Goal: Information Seeking & Learning: Understand process/instructions

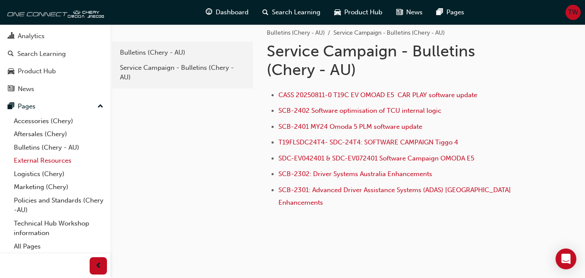
scroll to position [13, 0]
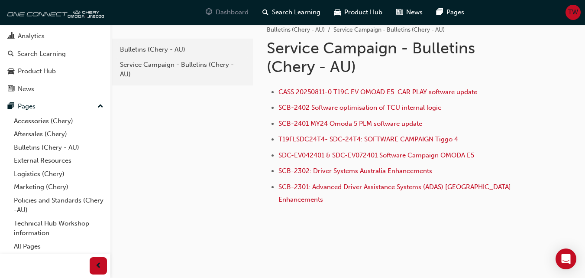
click at [226, 13] on span "Dashboard" at bounding box center [232, 12] width 33 height 10
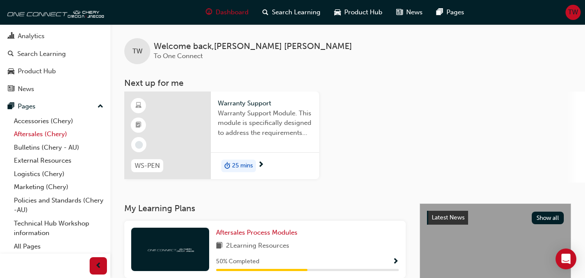
click at [49, 133] on link "Aftersales (Chery)" at bounding box center [58, 133] width 97 height 13
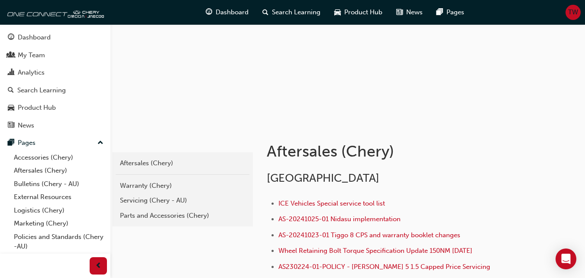
scroll to position [43, 0]
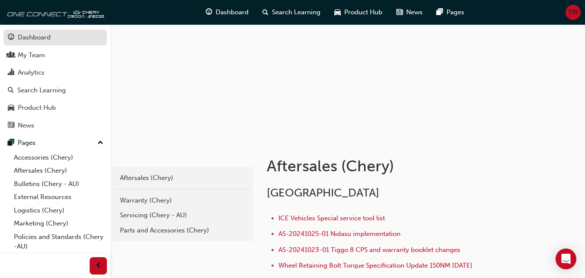
click at [45, 40] on div "Dashboard" at bounding box center [34, 37] width 33 height 10
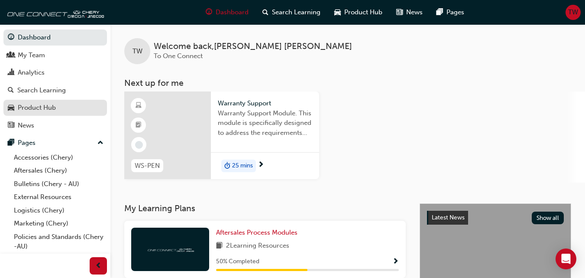
click at [58, 104] on div "Product Hub" at bounding box center [55, 107] width 95 height 11
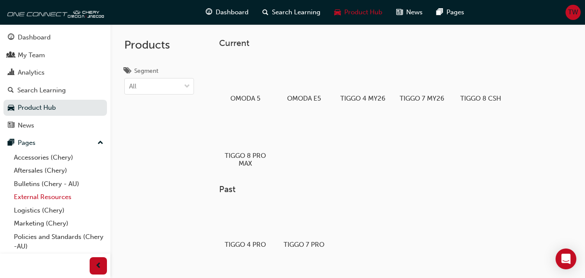
click at [55, 199] on link "External Resources" at bounding box center [58, 196] width 97 height 13
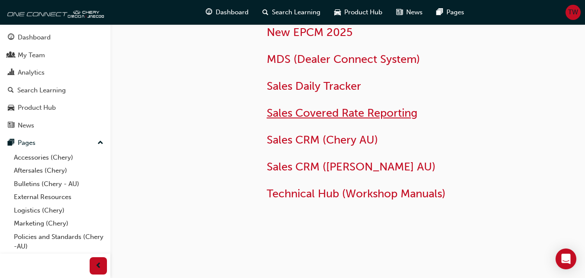
scroll to position [85, 0]
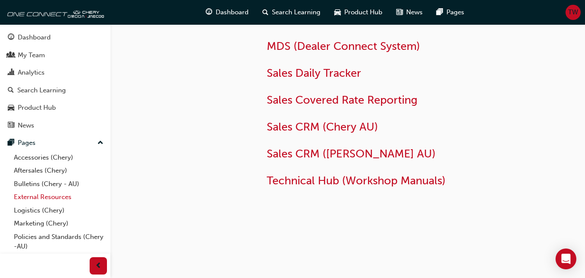
click at [56, 196] on link "External Resources" at bounding box center [58, 196] width 97 height 13
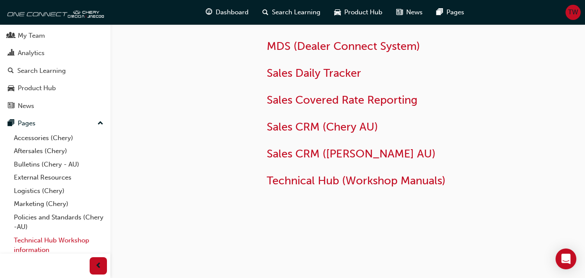
scroll to position [36, 0]
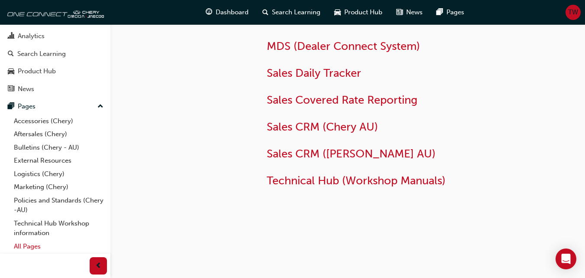
click at [40, 246] on link "All Pages" at bounding box center [58, 246] width 97 height 13
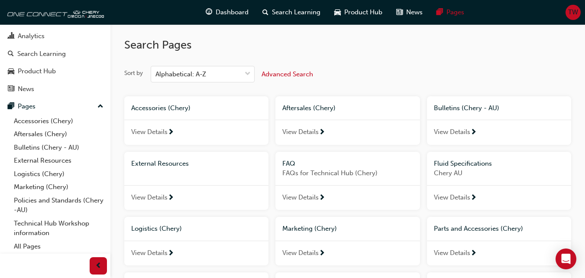
click at [284, 71] on span "Advanced Search" at bounding box center [288, 74] width 52 height 8
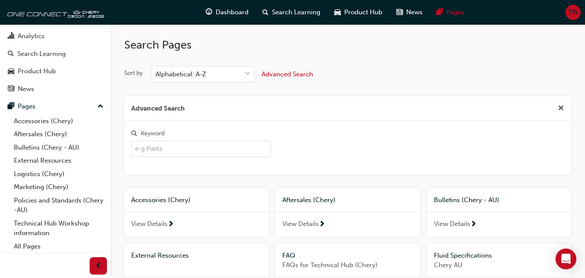
click at [208, 147] on input "Keyword" at bounding box center [201, 148] width 140 height 16
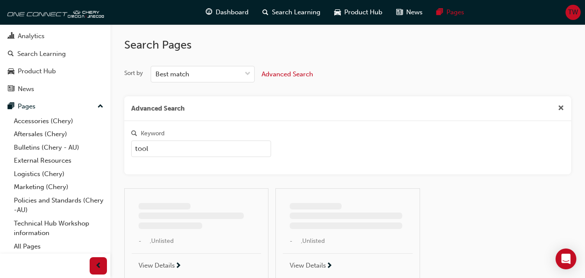
type input "tool"
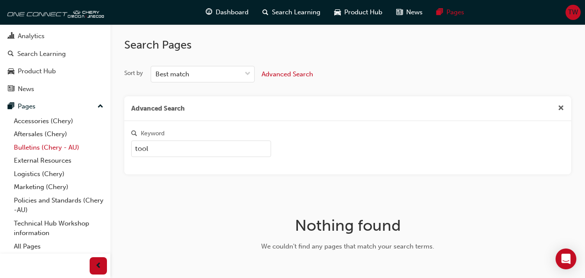
drag, startPoint x: 204, startPoint y: 151, endPoint x: 92, endPoint y: 148, distance: 112.7
click at [94, 150] on div "Dashboard My Team Analytics Search Learning Product Hub News Pages Pages Access…" at bounding box center [292, 167] width 585 height 335
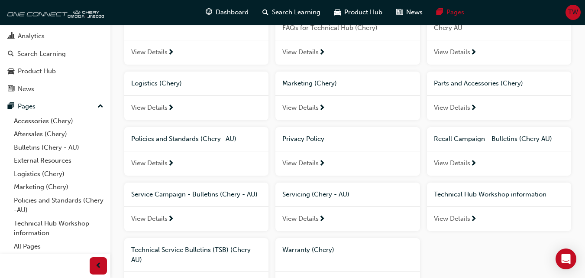
scroll to position [217, 0]
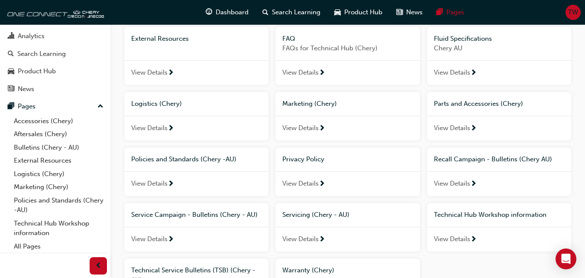
click at [305, 124] on span "View Details" at bounding box center [300, 128] width 36 height 10
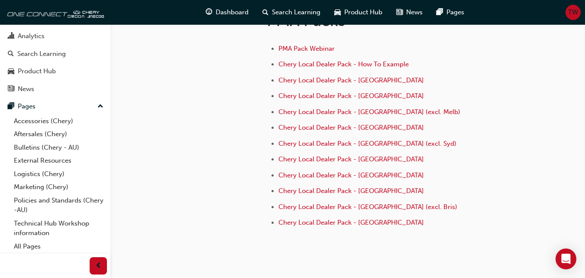
scroll to position [390, 0]
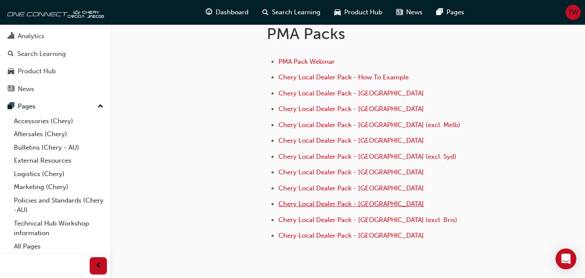
click at [370, 201] on span "Chery Local Dealer Pack - Brisbane" at bounding box center [352, 204] width 146 height 8
drag, startPoint x: 55, startPoint y: 133, endPoint x: 42, endPoint y: 135, distance: 13.2
click at [55, 132] on link "Aftersales (Chery)" at bounding box center [58, 133] width 97 height 13
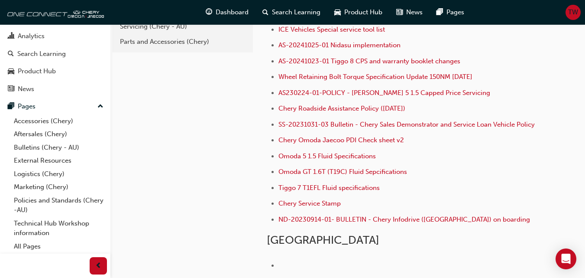
scroll to position [188, 0]
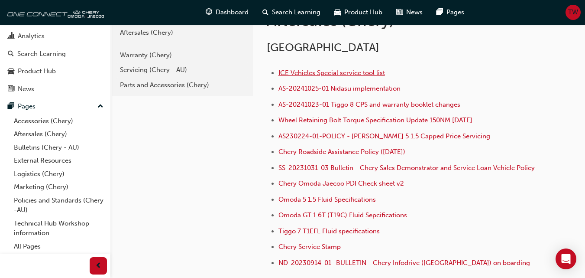
click at [342, 72] on span "ICE Vehicles Special service tool list" at bounding box center [332, 73] width 107 height 8
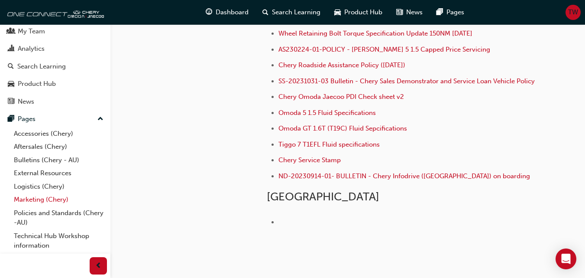
scroll to position [36, 0]
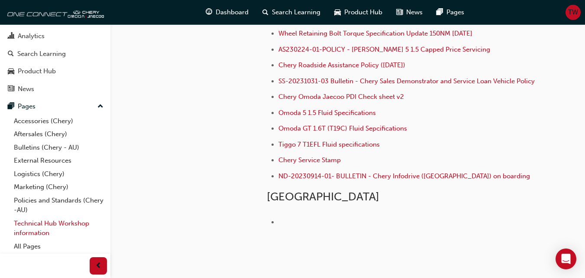
click at [52, 226] on link "Technical Hub Workshop information" at bounding box center [58, 228] width 97 height 23
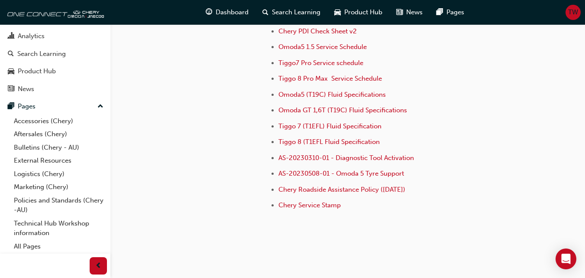
scroll to position [687, 0]
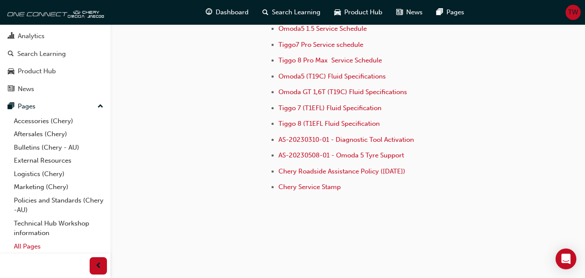
click at [26, 244] on link "All Pages" at bounding box center [58, 246] width 97 height 13
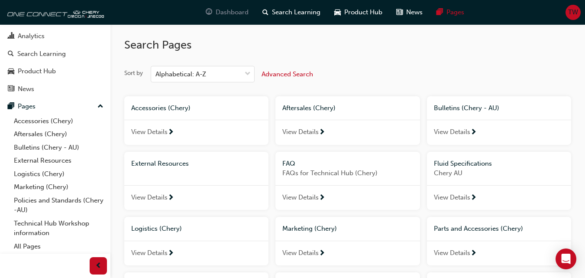
click at [226, 12] on span "Dashboard" at bounding box center [232, 12] width 33 height 10
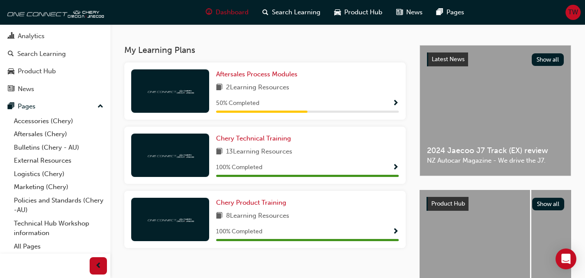
scroll to position [173, 0]
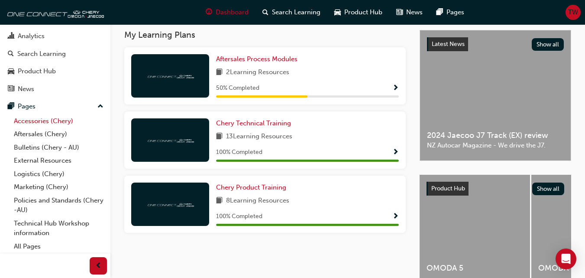
click at [37, 122] on link "Accessories (Chery)" at bounding box center [58, 120] width 97 height 13
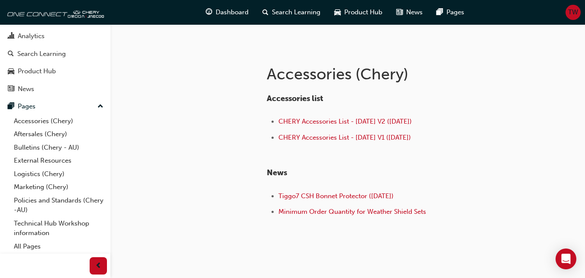
scroll to position [160, 0]
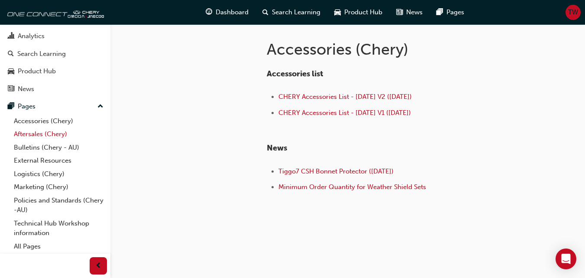
click at [44, 132] on link "Aftersales (Chery)" at bounding box center [58, 133] width 97 height 13
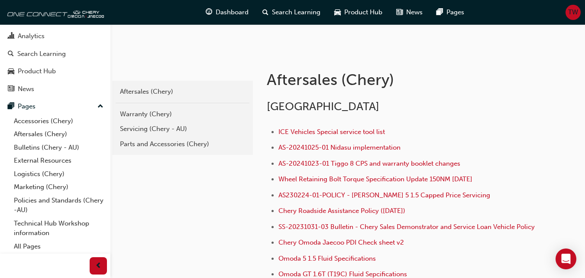
scroll to position [130, 0]
click at [176, 138] on link "Parts and Accessories (Chery)" at bounding box center [183, 143] width 134 height 15
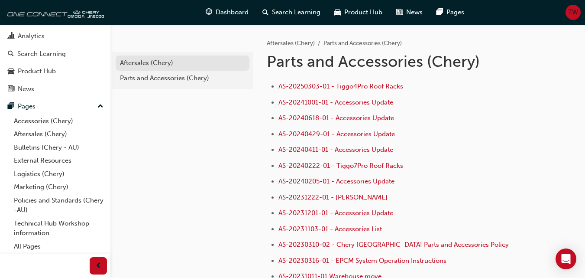
click at [161, 67] on div "Aftersales (Chery)" at bounding box center [182, 63] width 125 height 10
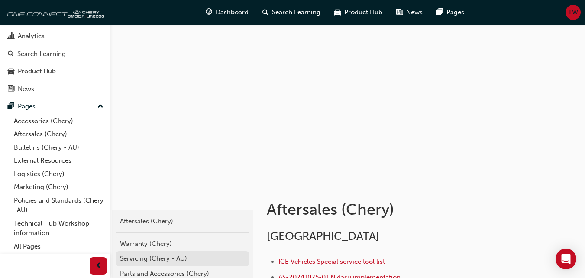
click at [165, 253] on div "Servicing (Chery - AU)" at bounding box center [182, 258] width 125 height 10
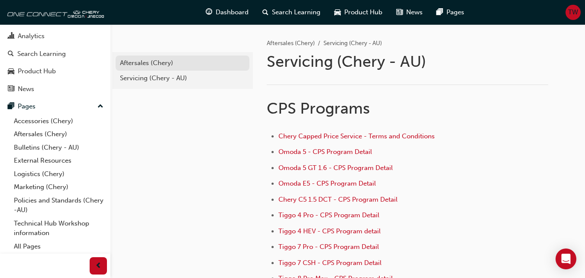
click at [156, 62] on div "Aftersales (Chery)" at bounding box center [182, 63] width 125 height 10
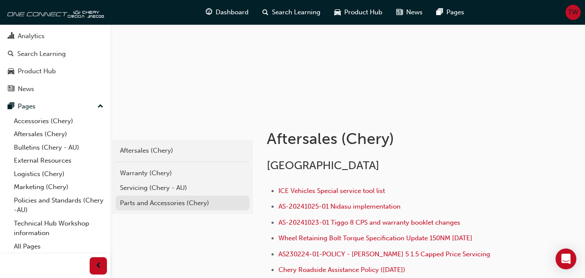
scroll to position [87, 0]
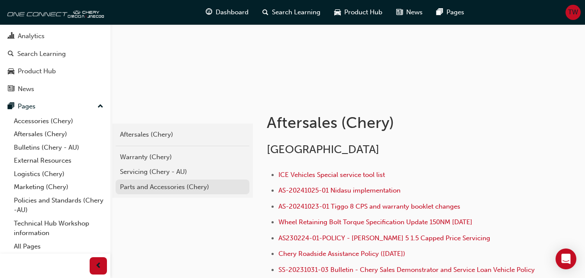
click at [182, 186] on div "Parts and Accessories (Chery)" at bounding box center [182, 187] width 125 height 10
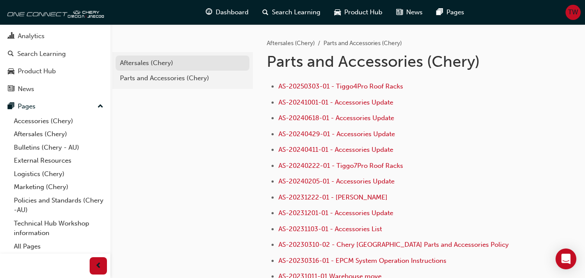
click at [158, 62] on div "Aftersales (Chery)" at bounding box center [182, 63] width 125 height 10
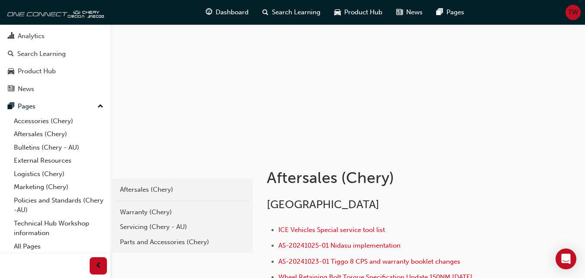
scroll to position [87, 0]
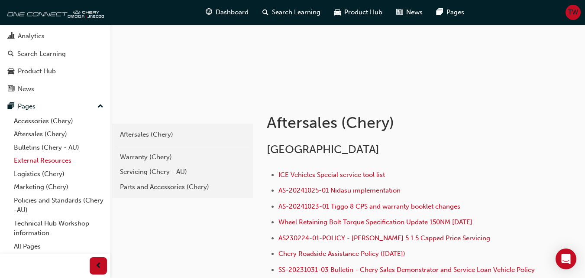
click at [45, 159] on link "External Resources" at bounding box center [58, 160] width 97 height 13
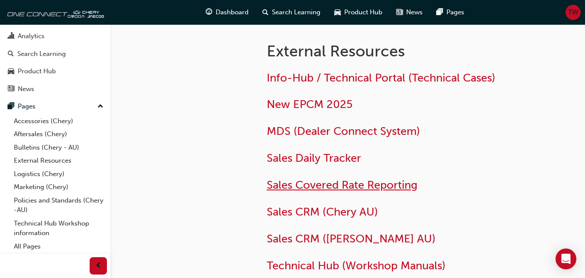
scroll to position [43, 0]
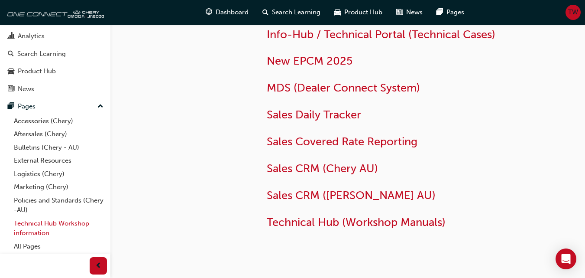
click at [42, 226] on link "Technical Hub Workshop information" at bounding box center [58, 228] width 97 height 23
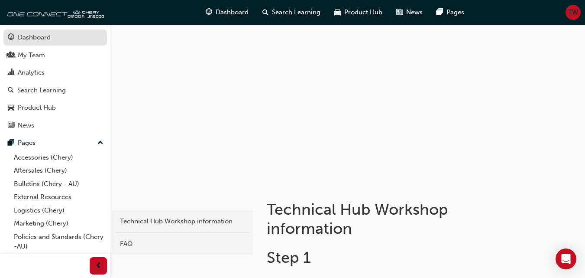
click at [33, 41] on div "Dashboard" at bounding box center [34, 37] width 33 height 10
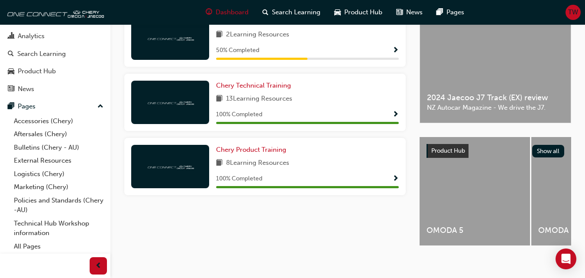
scroll to position [217, 0]
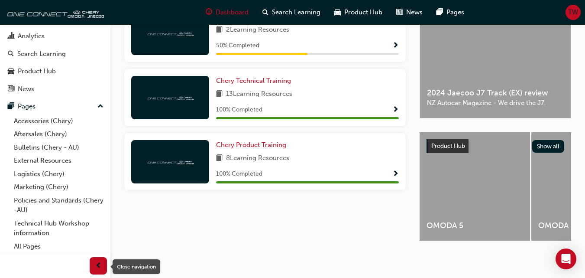
click at [97, 264] on span "prev-icon" at bounding box center [98, 265] width 6 height 11
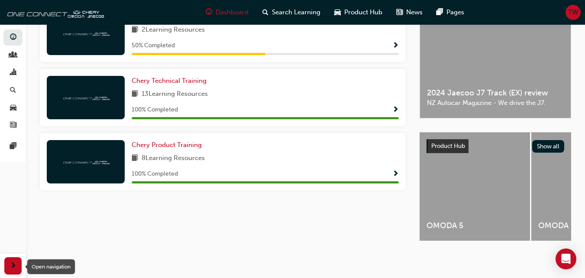
scroll to position [0, 0]
click at [15, 264] on span "next-icon" at bounding box center [13, 265] width 6 height 11
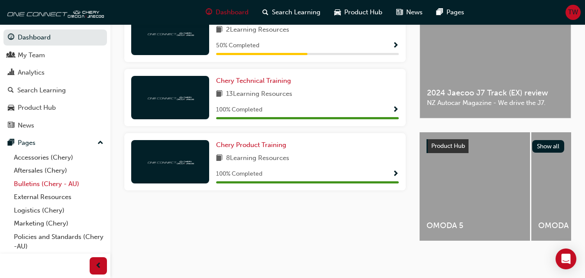
scroll to position [173, 0]
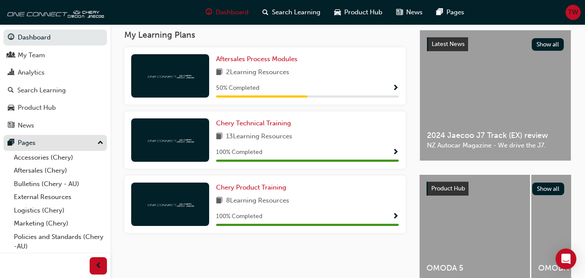
click at [90, 138] on div "Pages" at bounding box center [55, 142] width 95 height 11
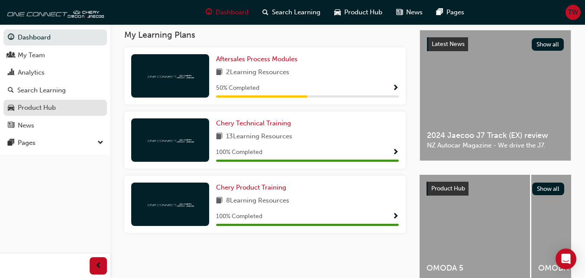
click at [70, 108] on div "Product Hub" at bounding box center [55, 107] width 95 height 11
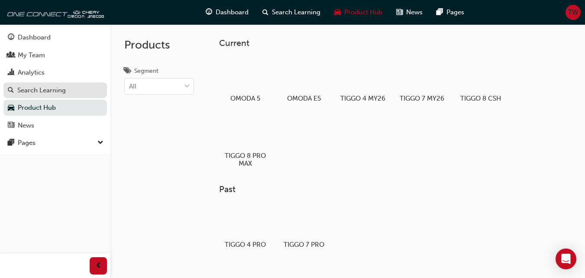
click at [87, 87] on div "Search Learning" at bounding box center [55, 90] width 95 height 11
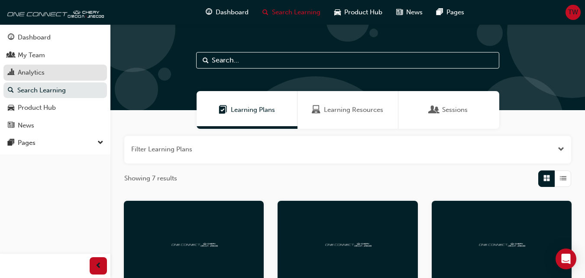
click at [73, 72] on div "Analytics" at bounding box center [55, 72] width 95 height 11
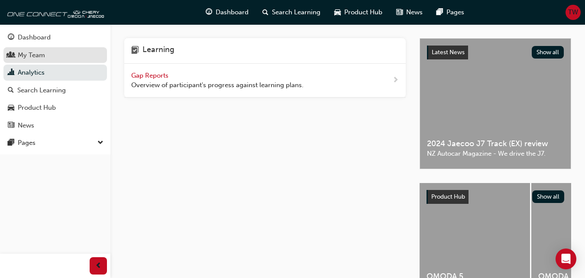
click at [76, 57] on div "My Team" at bounding box center [55, 55] width 95 height 11
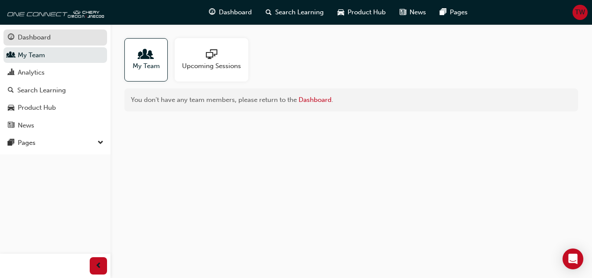
click at [88, 37] on div "Dashboard" at bounding box center [55, 37] width 95 height 11
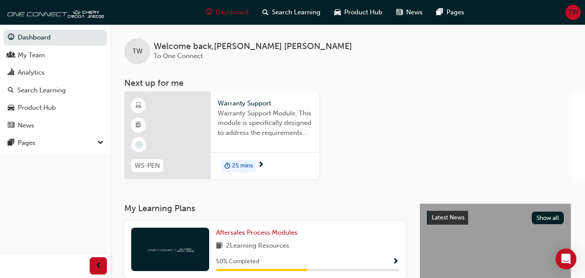
click at [97, 142] on span "down-icon" at bounding box center [100, 142] width 6 height 11
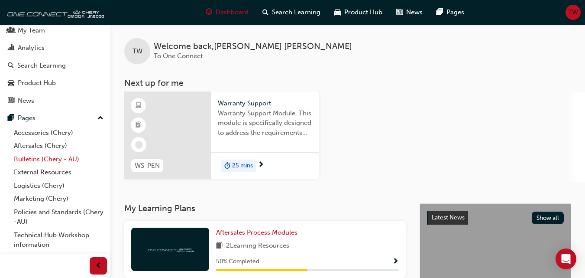
scroll to position [36, 0]
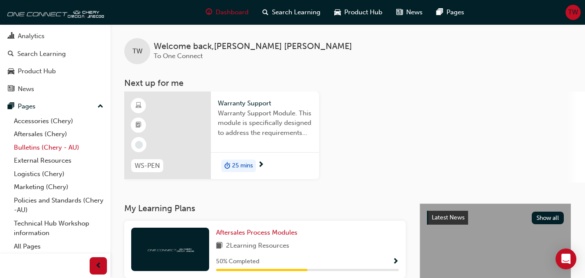
click at [53, 148] on link "Bulletins (Chery - AU)" at bounding box center [58, 147] width 97 height 13
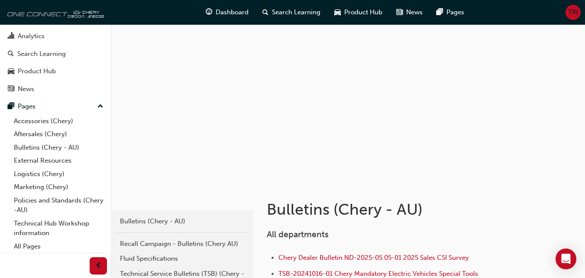
click at [41, 16] on img at bounding box center [54, 11] width 100 height 17
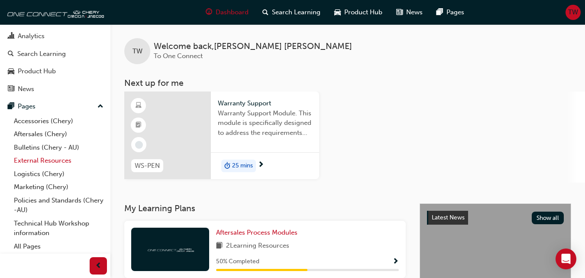
click at [64, 159] on link "External Resources" at bounding box center [58, 160] width 97 height 13
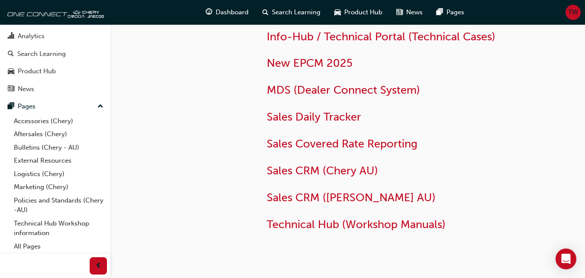
scroll to position [85, 0]
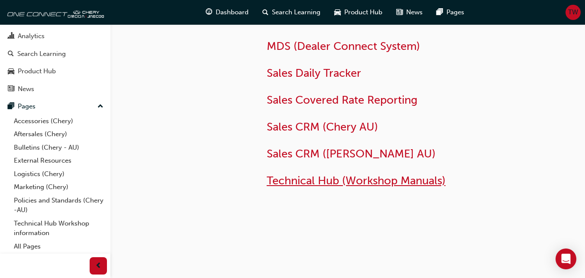
click at [374, 178] on span "Technical Hub (Workshop Manuals)" at bounding box center [356, 180] width 179 height 13
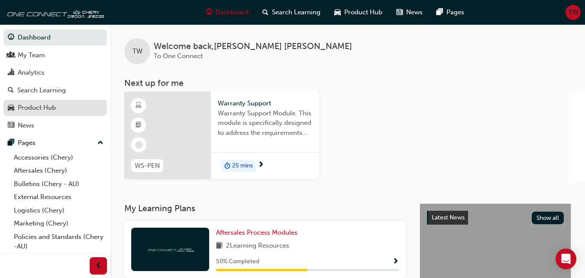
scroll to position [36, 0]
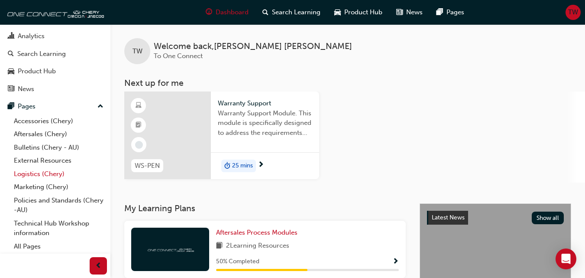
click at [42, 174] on link "Logistics (Chery)" at bounding box center [58, 173] width 97 height 13
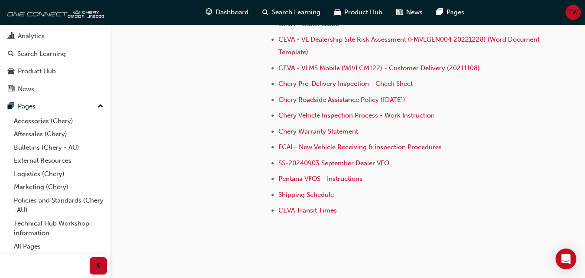
scroll to position [303, 0]
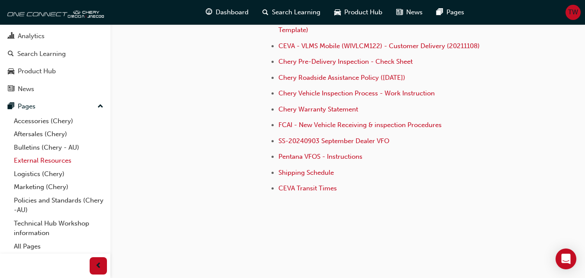
click at [55, 157] on link "External Resources" at bounding box center [58, 160] width 97 height 13
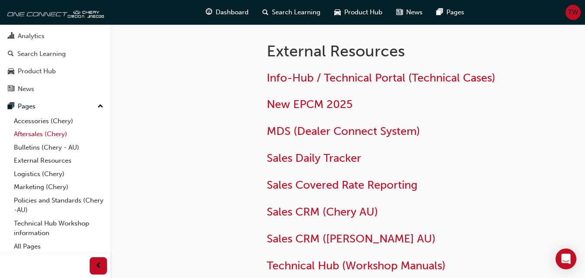
click at [58, 134] on link "Aftersales (Chery)" at bounding box center [58, 133] width 97 height 13
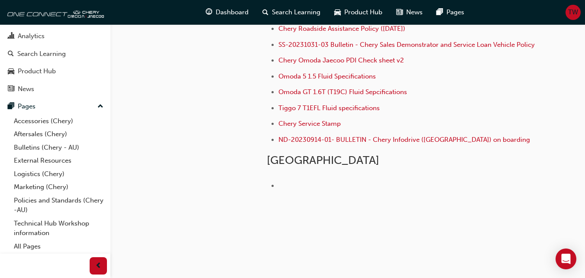
scroll to position [318, 0]
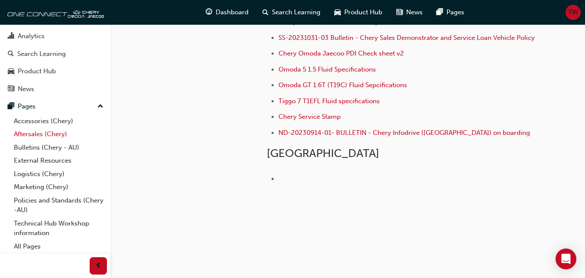
click at [47, 132] on link "Aftersales (Chery)" at bounding box center [58, 133] width 97 height 13
click at [43, 133] on link "Aftersales (Chery)" at bounding box center [58, 133] width 97 height 13
click at [45, 146] on link "Bulletins (Chery - AU)" at bounding box center [58, 147] width 97 height 13
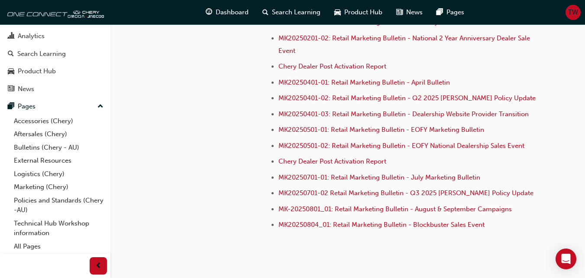
scroll to position [2549, 0]
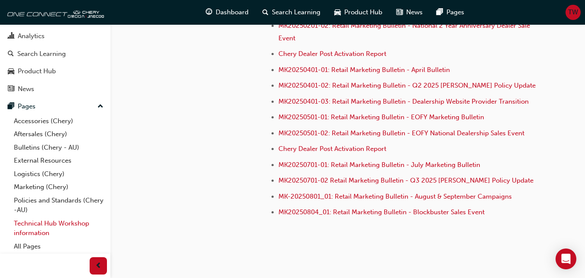
click at [37, 224] on link "Technical Hub Workshop information" at bounding box center [58, 228] width 97 height 23
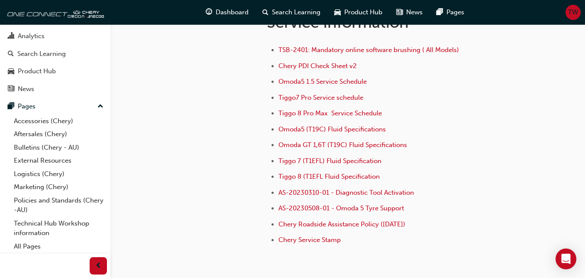
scroll to position [650, 0]
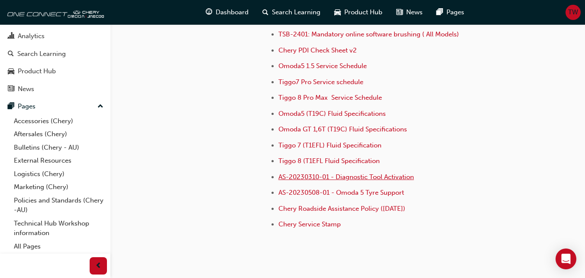
click at [369, 178] on span "AS-20230310-01 - Diagnostic Tool Activation" at bounding box center [347, 177] width 136 height 8
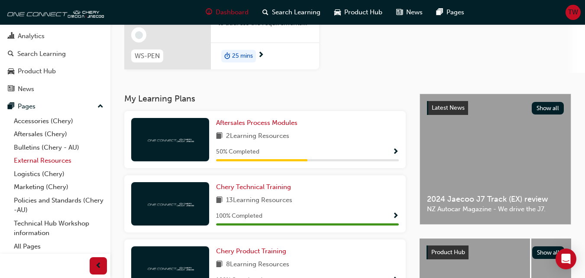
scroll to position [173, 0]
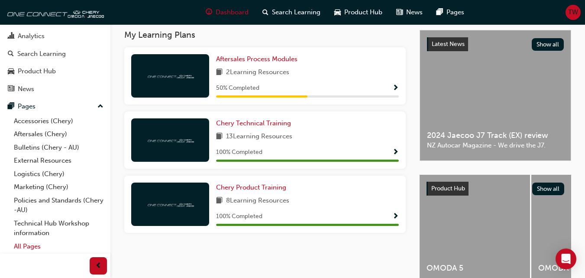
click at [32, 249] on link "All Pages" at bounding box center [58, 246] width 97 height 13
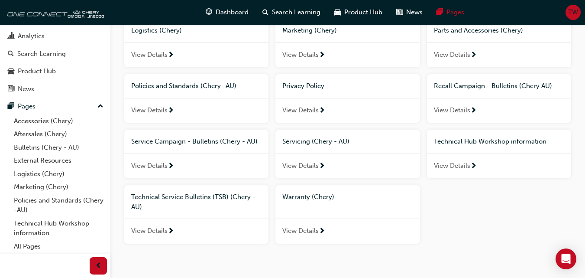
scroll to position [220, 0]
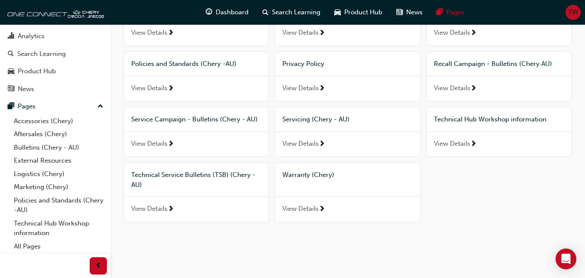
click at [299, 207] on span "View Details" at bounding box center [300, 209] width 36 height 10
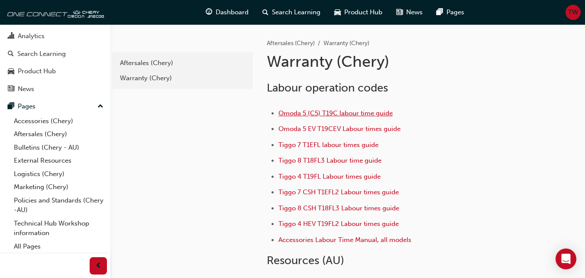
click at [368, 114] on span "Omoda 5 (C5) T19C labour time guide" at bounding box center [336, 113] width 114 height 8
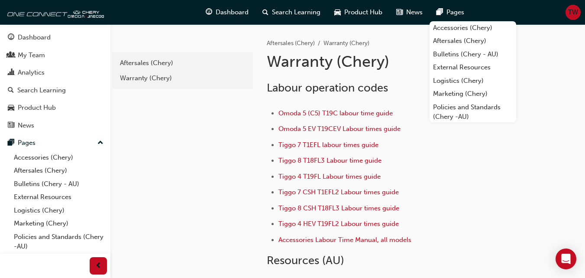
click at [484, 159] on li "Tiggo 8 T18FL3 Labour time guide" at bounding box center [414, 161] width 270 height 13
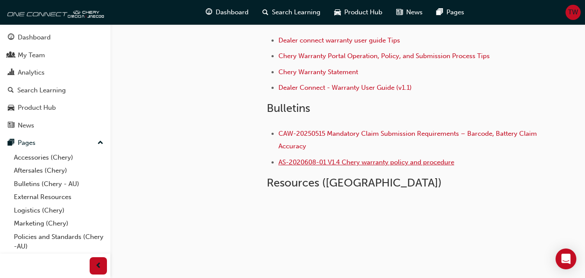
scroll to position [247, 0]
